Goal: Check status: Check status

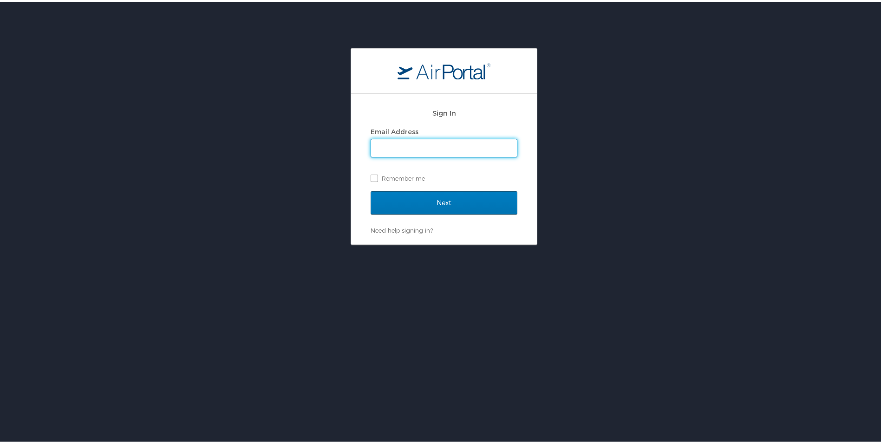
type input "awashington2@mcneese.edu"
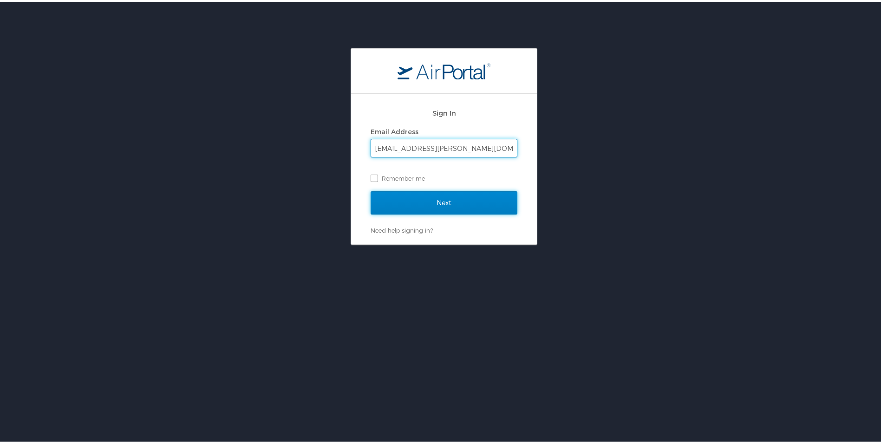
click at [427, 202] on input "Next" at bounding box center [444, 201] width 147 height 23
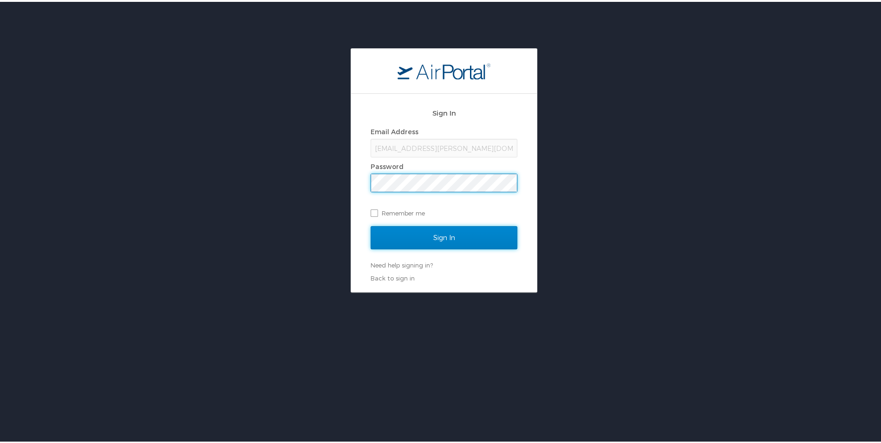
click at [420, 239] on input "Sign In" at bounding box center [444, 235] width 147 height 23
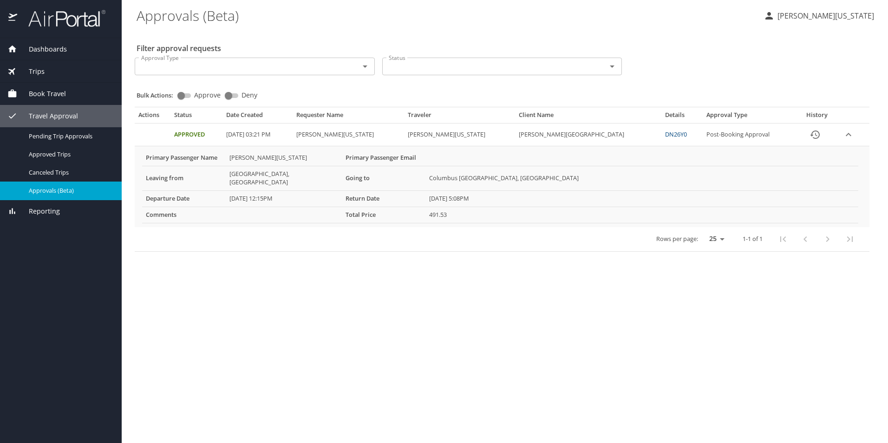
click at [478, 135] on td "Amelia Paige Washington" at bounding box center [459, 135] width 111 height 23
click at [665, 137] on link "DN26Y0" at bounding box center [676, 134] width 22 height 8
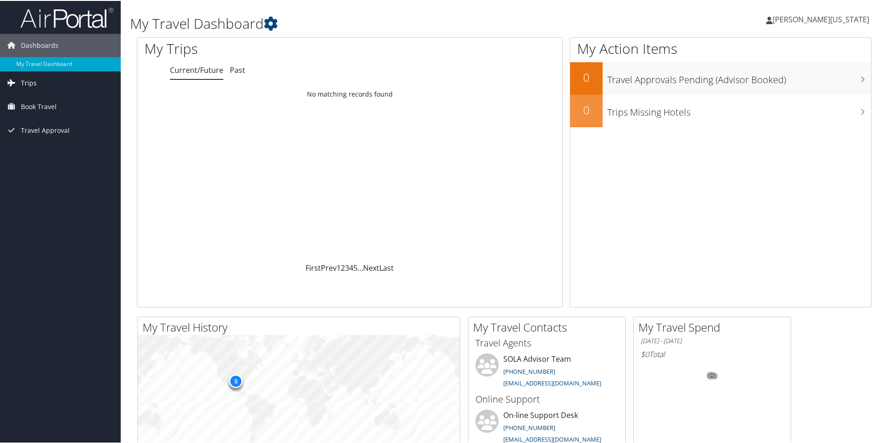
click at [33, 84] on span "Trips" at bounding box center [29, 82] width 16 height 23
click at [66, 101] on link "Current/Future Trips" at bounding box center [60, 101] width 121 height 14
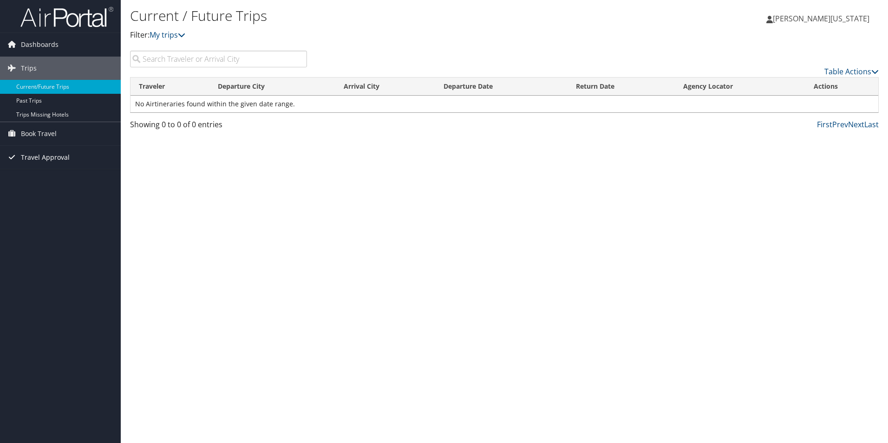
click at [58, 157] on span "Travel Approval" at bounding box center [45, 157] width 49 height 23
click at [58, 174] on link "Pending Trip Approvals" at bounding box center [60, 176] width 121 height 14
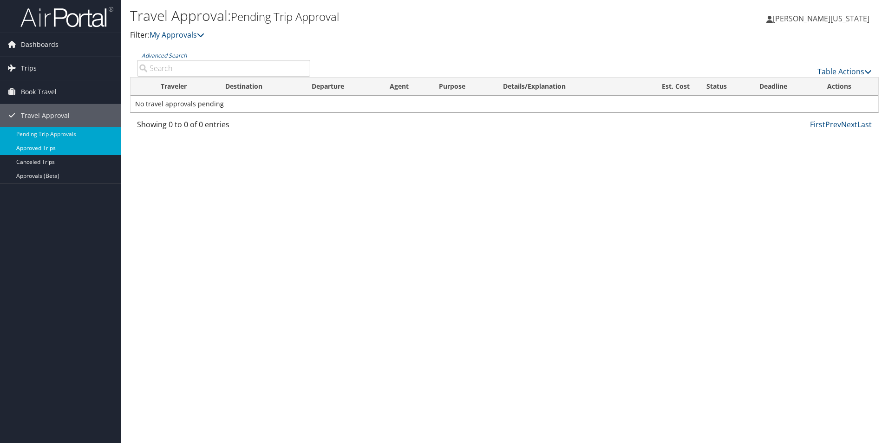
click at [45, 145] on link "Approved Trips" at bounding box center [60, 148] width 121 height 14
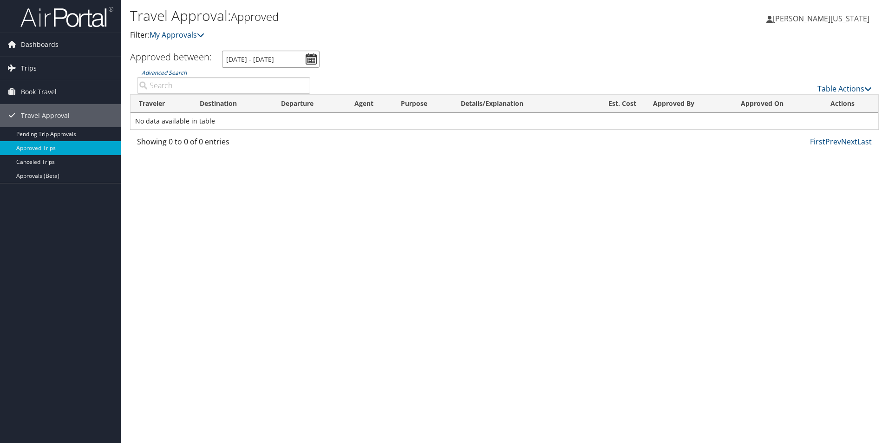
click at [312, 59] on input "[DATE] - [DATE]" at bounding box center [271, 59] width 98 height 17
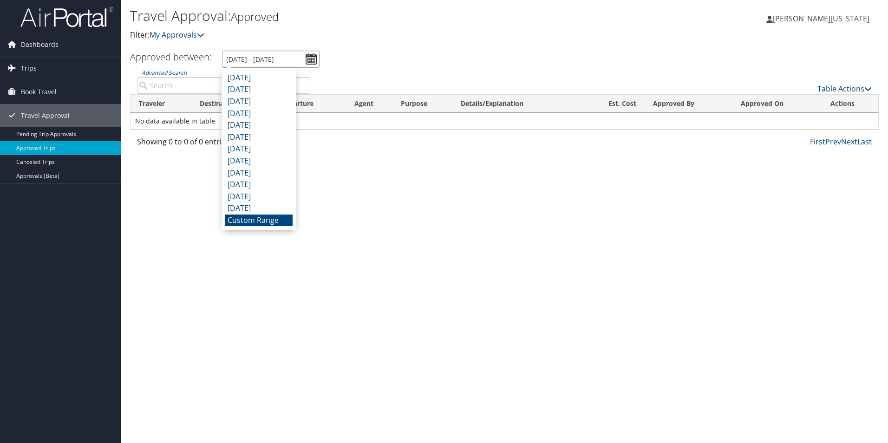
click at [268, 60] on input "[DATE] - [DATE]" at bounding box center [271, 59] width 98 height 17
click at [265, 59] on input "[DATE] - [DATE]" at bounding box center [271, 59] width 98 height 17
type input "[DATE] - [DATE]"
click at [332, 54] on ul "Approved between: [DATE] - [DATE]" at bounding box center [499, 59] width 759 height 17
click at [262, 56] on input "[DATE] - [DATE]" at bounding box center [271, 59] width 98 height 17
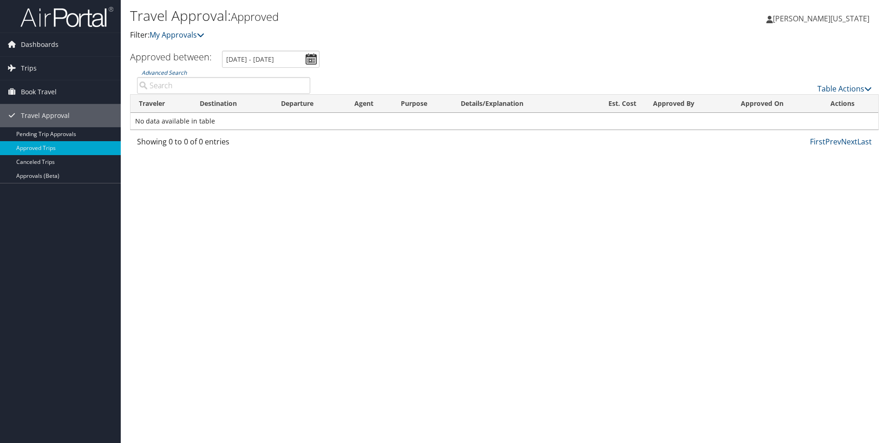
click at [367, 182] on div "Travel Approval: Approved Filter: My Approvals [PERSON_NAME][US_STATE] [PERSON_…" at bounding box center [504, 221] width 767 height 443
